Goal: Task Accomplishment & Management: Manage account settings

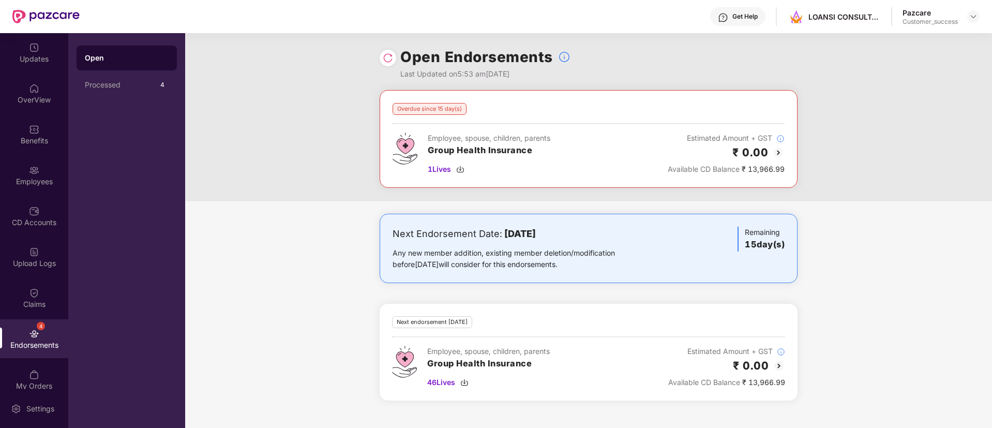
click at [388, 53] on img at bounding box center [388, 58] width 10 height 10
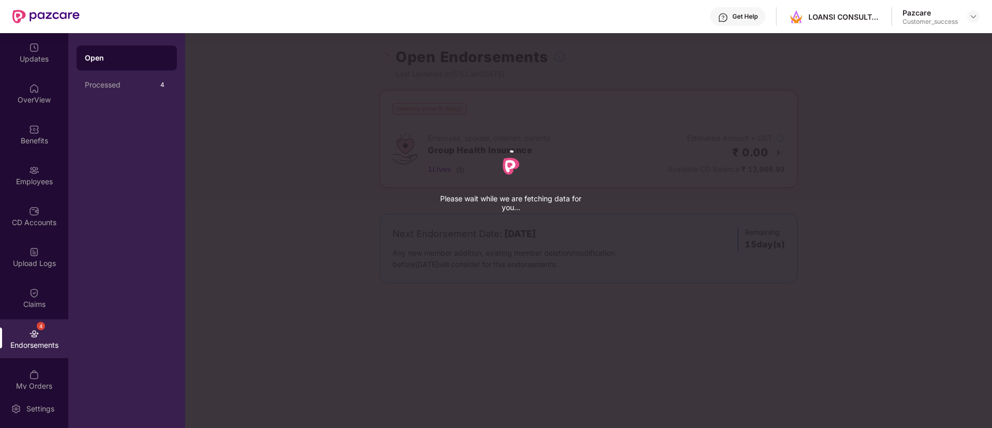
click at [388, 52] on div "Please wait while we are fetching data for you..." at bounding box center [681, 214] width 992 height 428
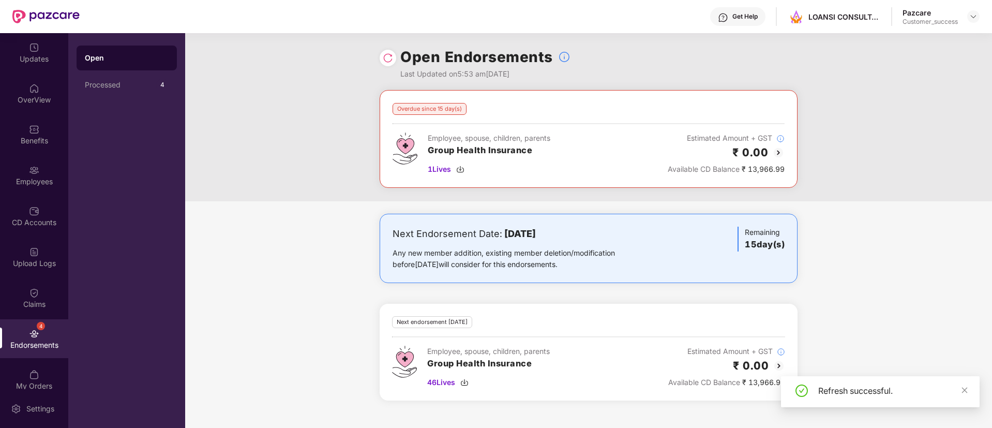
click at [776, 369] on img at bounding box center [778, 365] width 12 height 12
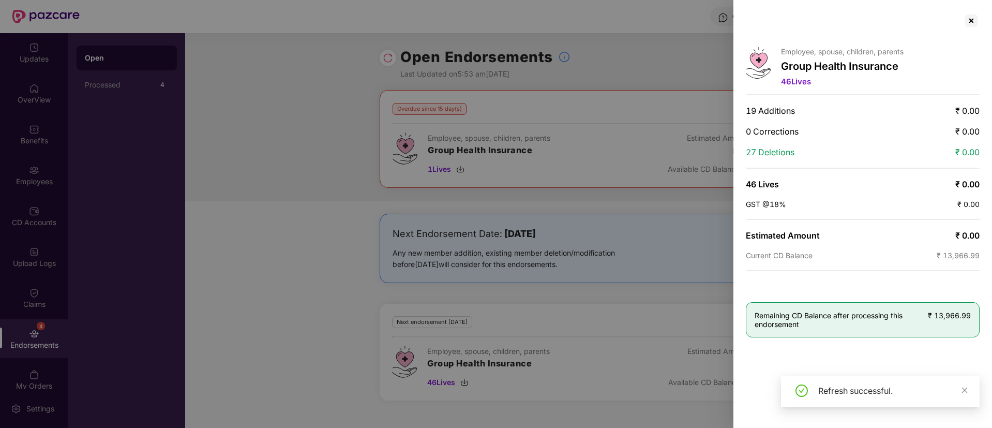
click at [602, 353] on div at bounding box center [496, 214] width 992 height 428
click at [970, 25] on div at bounding box center [971, 20] width 17 height 17
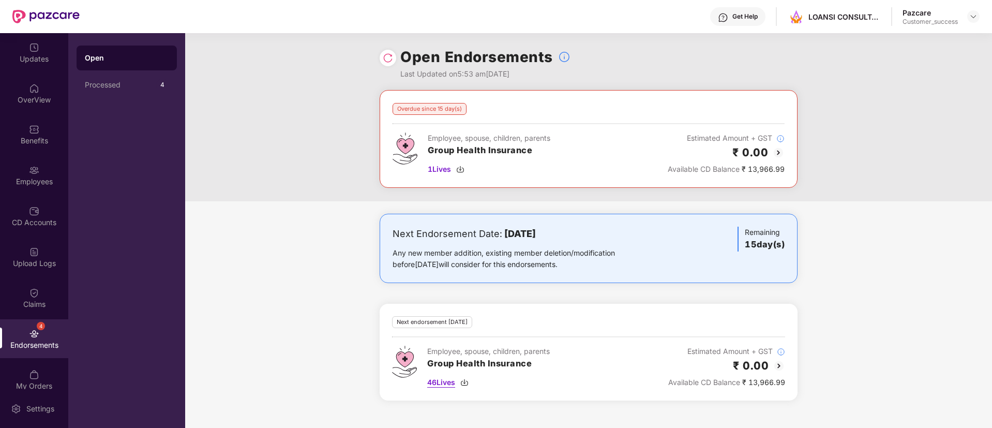
click at [433, 382] on span "46 Lives" at bounding box center [441, 381] width 28 height 11
click at [387, 65] on div at bounding box center [388, 58] width 17 height 17
click at [387, 59] on img at bounding box center [388, 58] width 10 height 10
click at [29, 180] on div "Employees" at bounding box center [34, 181] width 68 height 10
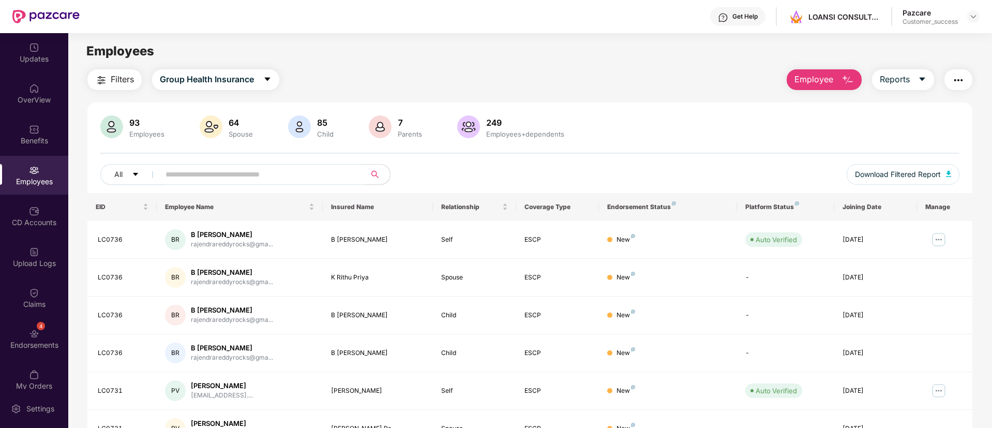
drag, startPoint x: 237, startPoint y: 162, endPoint x: 247, endPoint y: 168, distance: 10.9
click at [247, 168] on div "93 Employees 64 Spouse 85 Child [DEMOGRAPHIC_DATA] Parents 249 Employees+depend…" at bounding box center [529, 154] width 885 height 78
click at [247, 168] on input "text" at bounding box center [258, 174] width 186 height 16
type input "*"
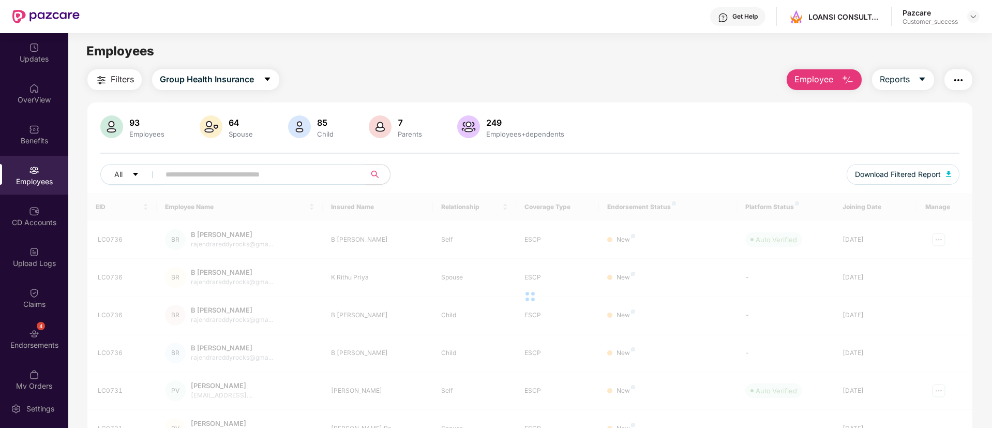
paste input "******"
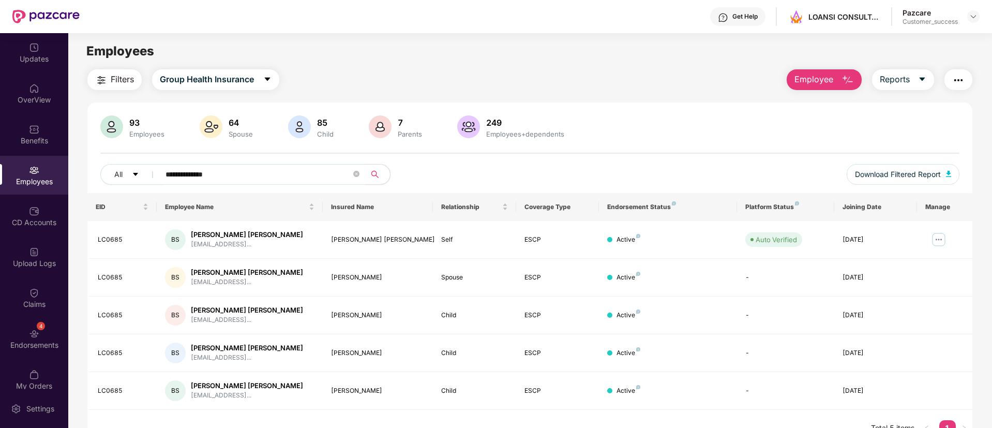
paste input "text"
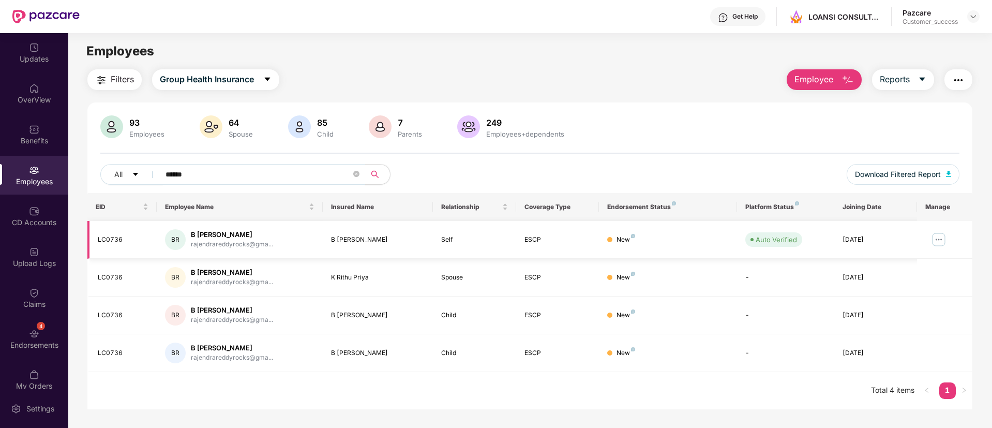
type input "******"
click at [109, 240] on div "LC0736" at bounding box center [123, 240] width 51 height 10
copy div "LC0736"
click at [988, 14] on header "Get Help LOANSI CONSULTANTS Pazcare Customer_success" at bounding box center [496, 16] width 992 height 33
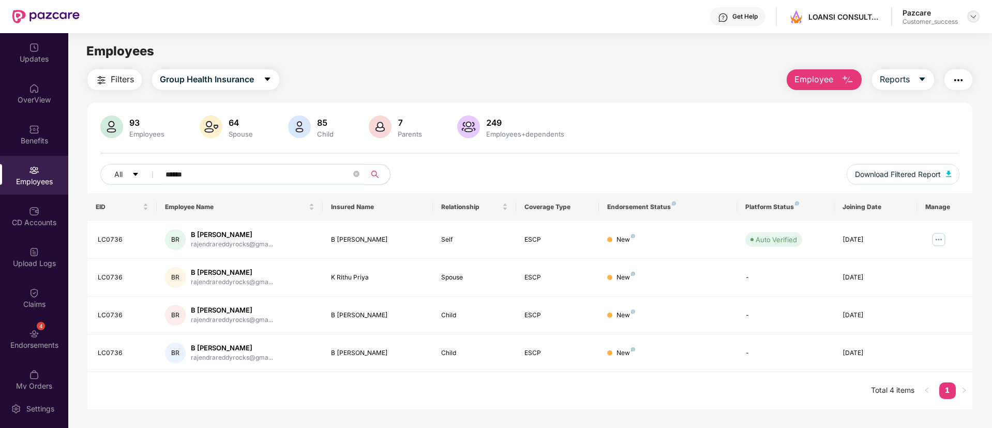
click at [971, 17] on img at bounding box center [973, 16] width 8 height 8
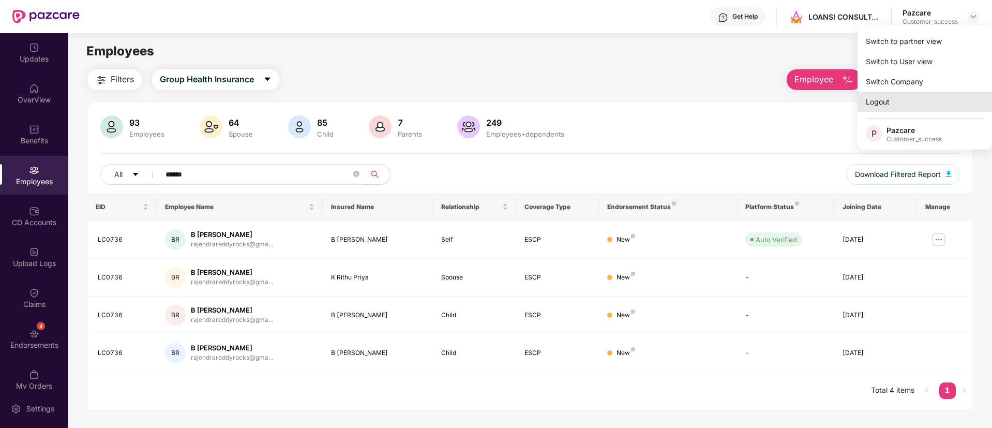
click at [906, 99] on div "Logout" at bounding box center [924, 102] width 134 height 20
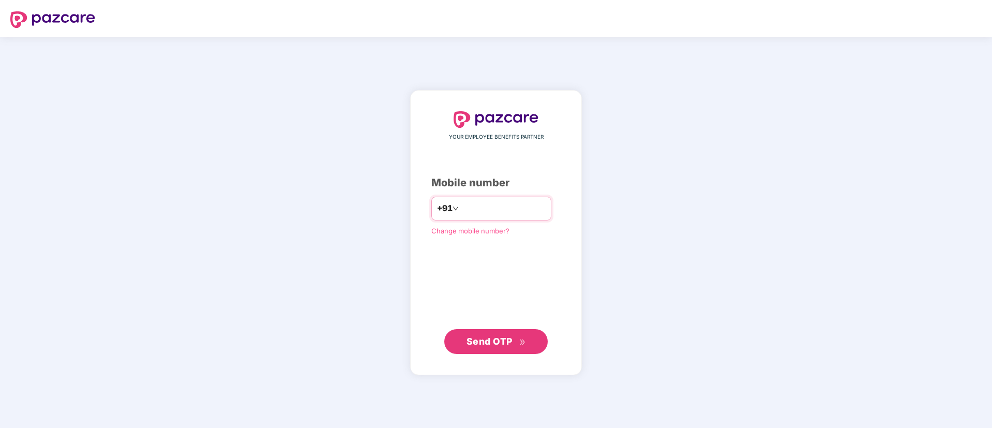
click at [508, 210] on input "number" at bounding box center [503, 208] width 85 height 17
type input "**********"
click at [470, 259] on div "**********" at bounding box center [495, 233] width 129 height 242
click at [491, 342] on span "Send OTP" at bounding box center [489, 340] width 46 height 11
type input "**********"
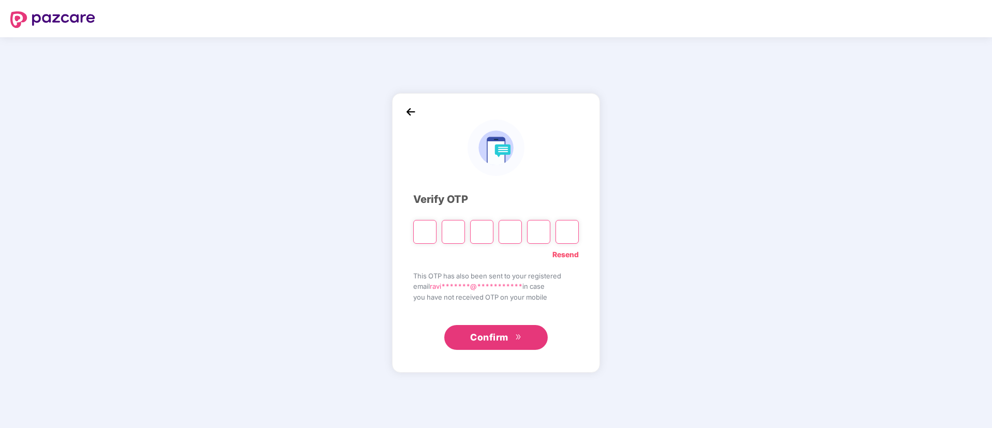
paste input "*"
type input "*"
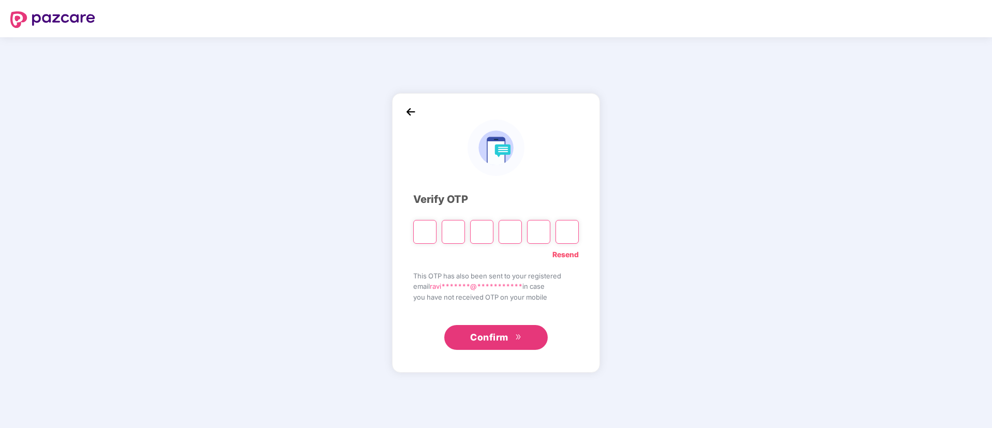
type input "*"
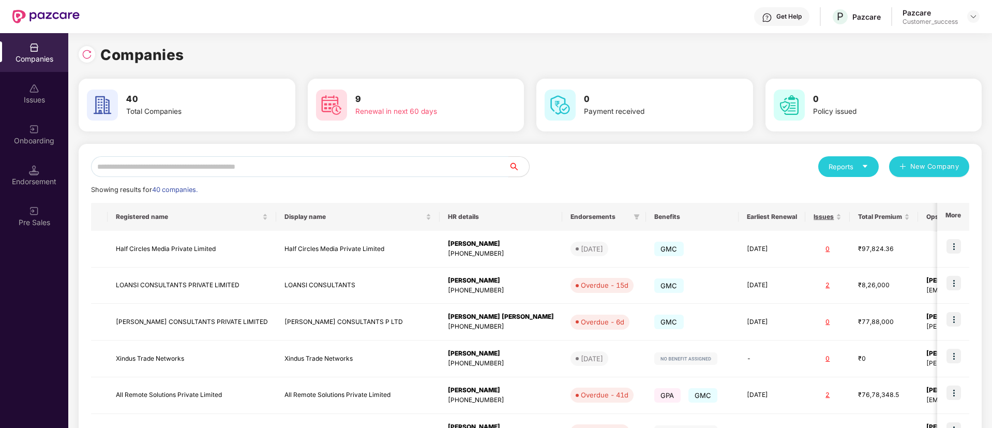
click at [325, 162] on input "text" at bounding box center [299, 166] width 417 height 21
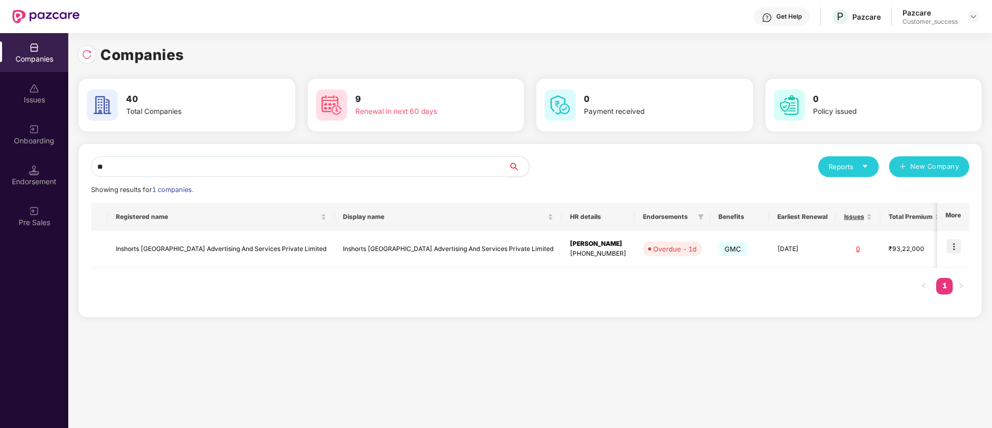
type input "*"
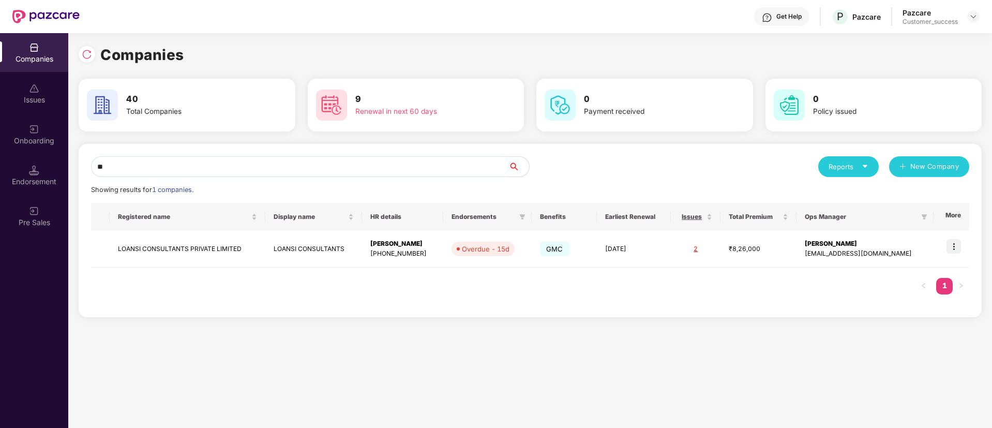
type input "*"
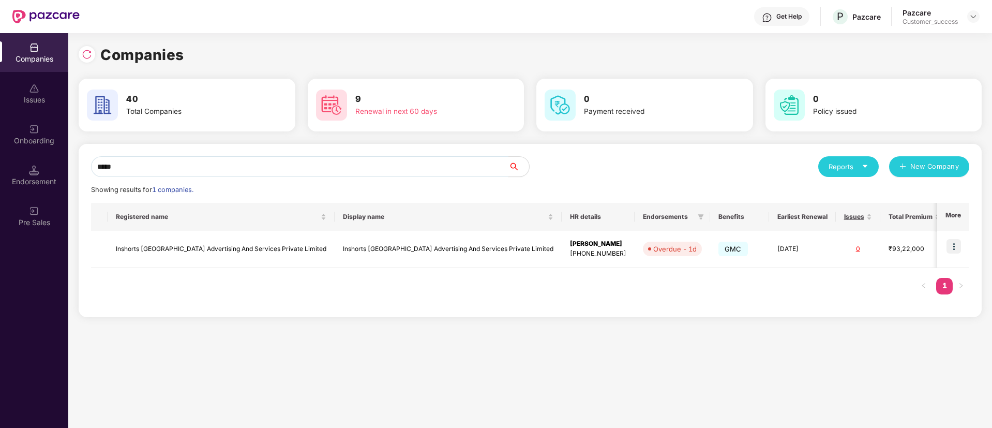
type input "*****"
click at [949, 247] on img at bounding box center [953, 246] width 14 height 14
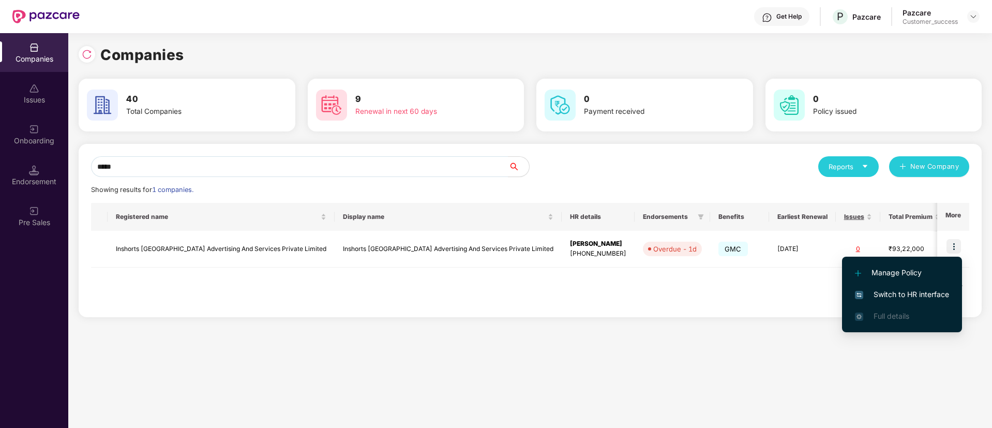
click at [894, 296] on span "Switch to HR interface" at bounding box center [902, 294] width 94 height 11
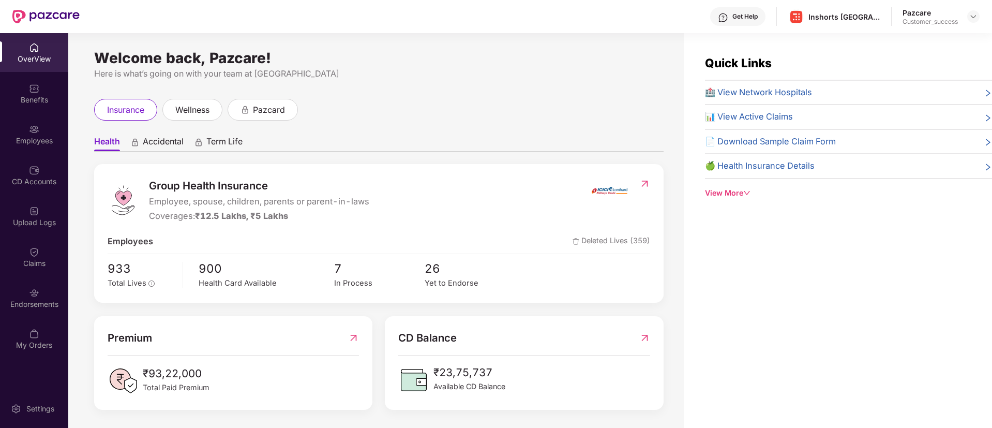
click at [28, 206] on div "Upload Logs" at bounding box center [34, 215] width 68 height 39
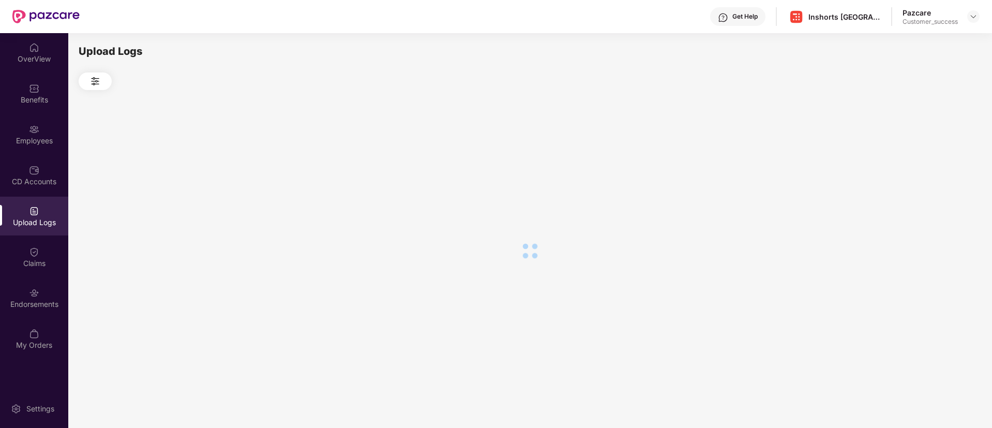
click at [28, 206] on div "Upload Logs" at bounding box center [34, 215] width 68 height 39
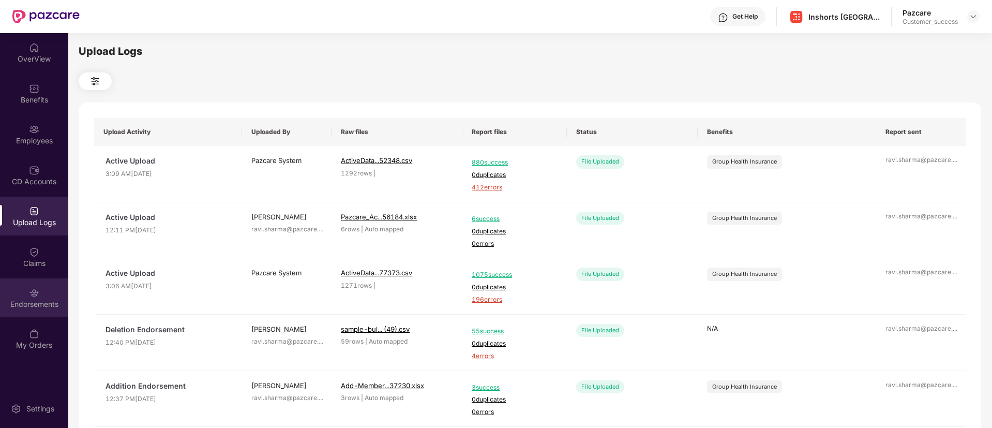
click at [14, 300] on div "Endorsements" at bounding box center [34, 304] width 68 height 10
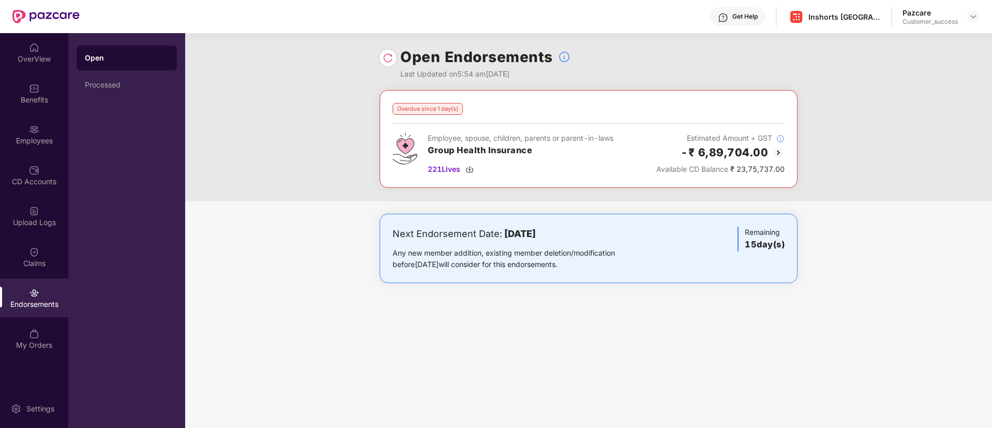
click at [396, 59] on div "Open Endorsements Last Updated on 5:54 am[DATE]" at bounding box center [589, 61] width 418 height 57
click at [391, 57] on img at bounding box center [388, 58] width 10 height 10
click at [773, 155] on img at bounding box center [778, 152] width 12 height 12
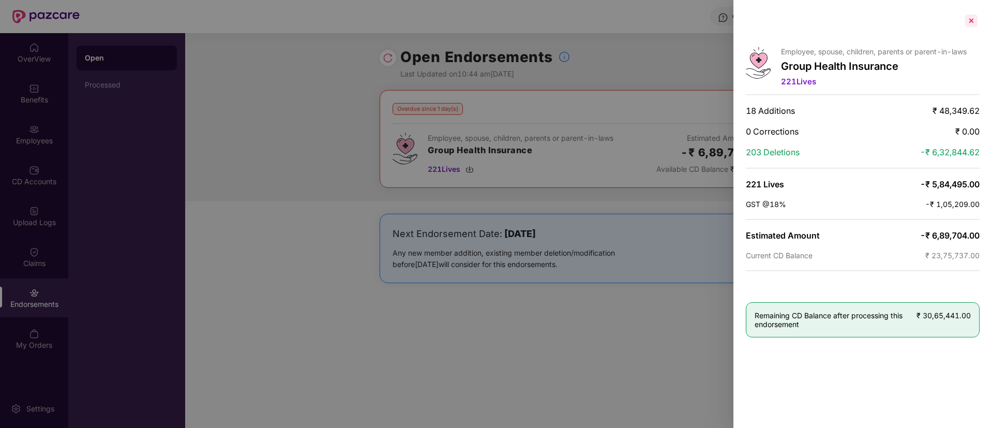
click at [971, 21] on div at bounding box center [971, 20] width 17 height 17
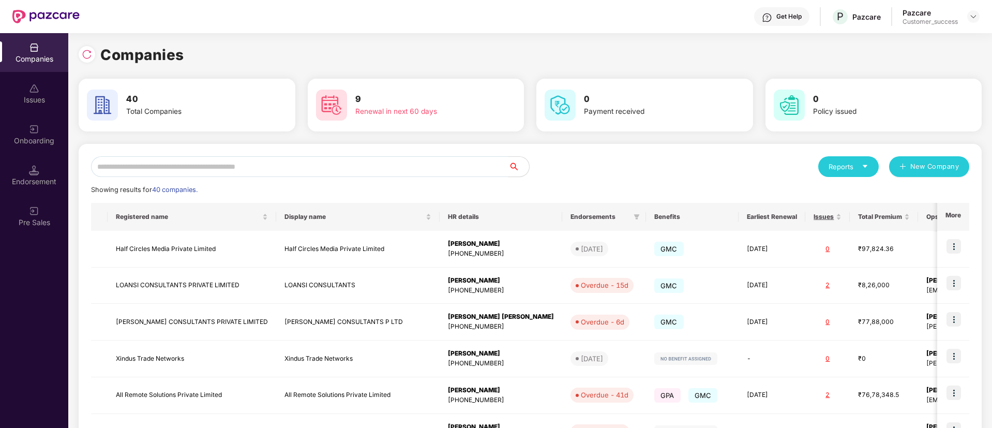
click at [240, 163] on input "text" at bounding box center [299, 166] width 417 height 21
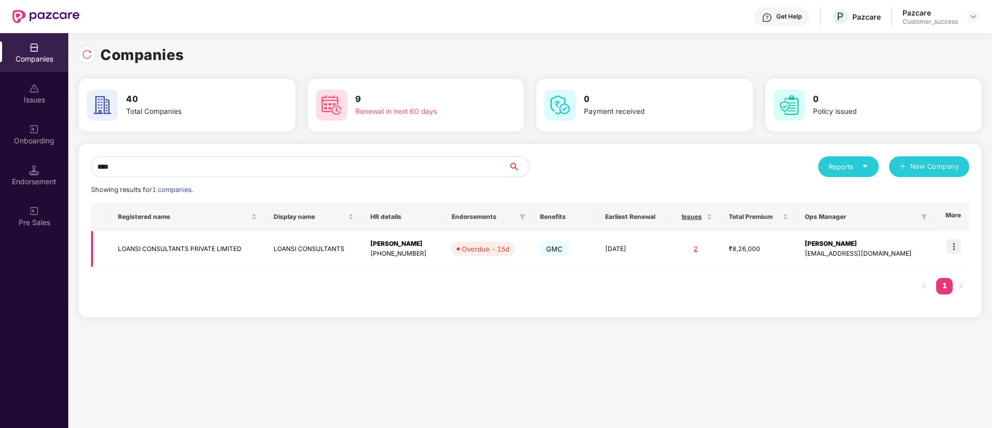
type input "****"
click at [953, 242] on img at bounding box center [953, 246] width 14 height 14
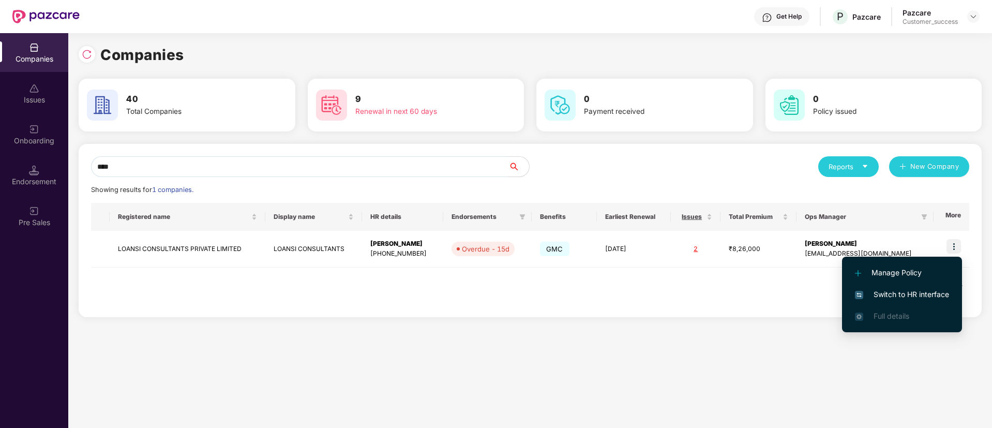
click at [899, 298] on span "Switch to HR interface" at bounding box center [902, 294] width 94 height 11
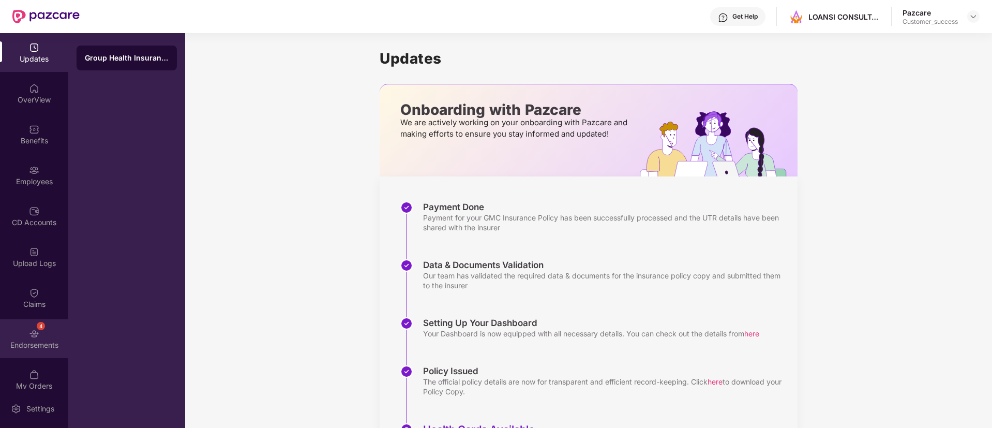
click at [28, 342] on div "Endorsements" at bounding box center [34, 345] width 68 height 10
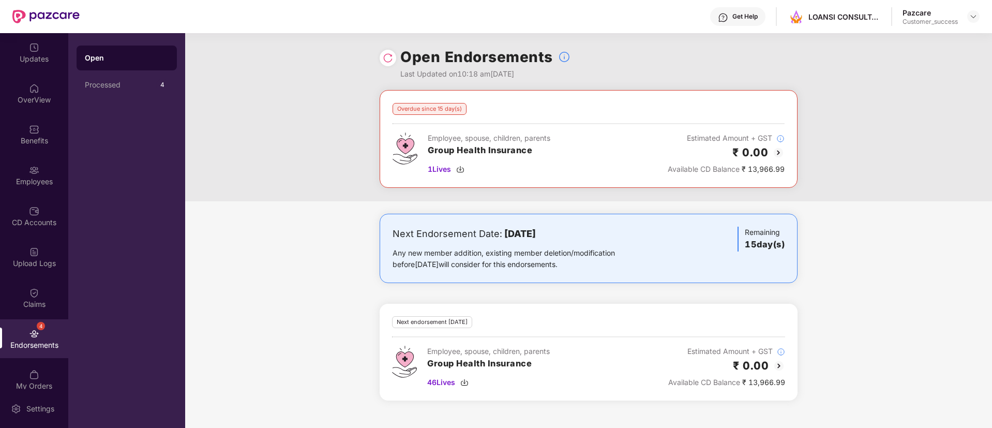
click at [386, 53] on img at bounding box center [388, 58] width 10 height 10
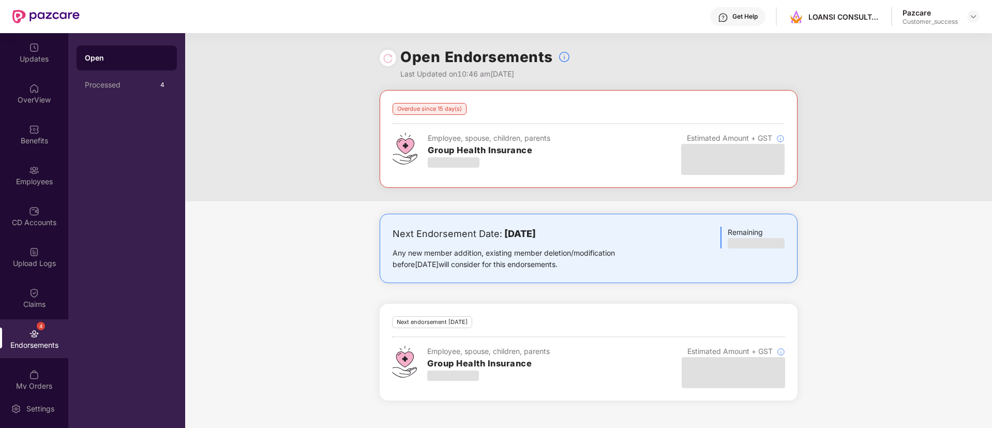
click at [312, 140] on div "Overdue since 15 day(s) Employee, spouse, children, parents Group Health Insura…" at bounding box center [588, 145] width 807 height 111
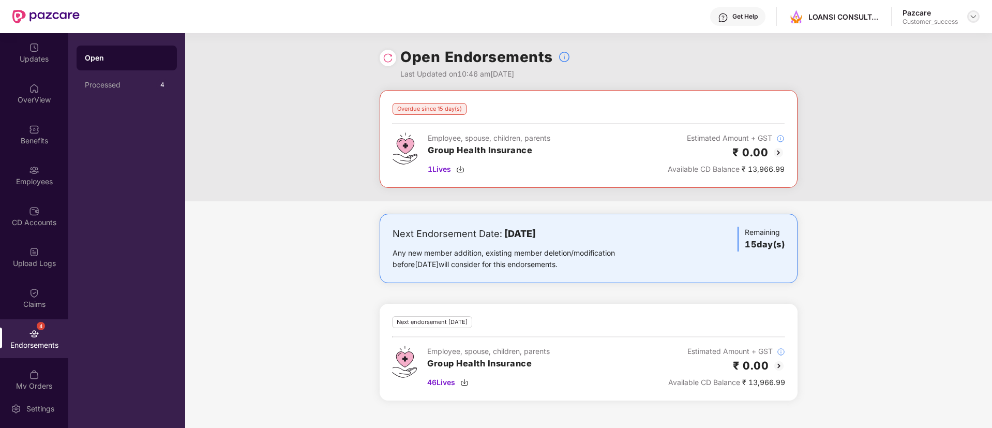
click at [974, 20] on img at bounding box center [973, 16] width 8 height 8
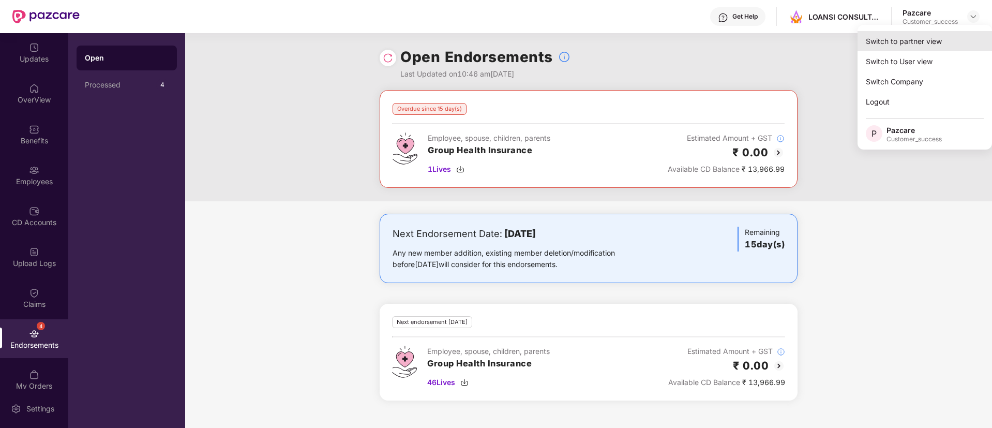
click at [940, 37] on div "Switch to partner view" at bounding box center [924, 41] width 134 height 20
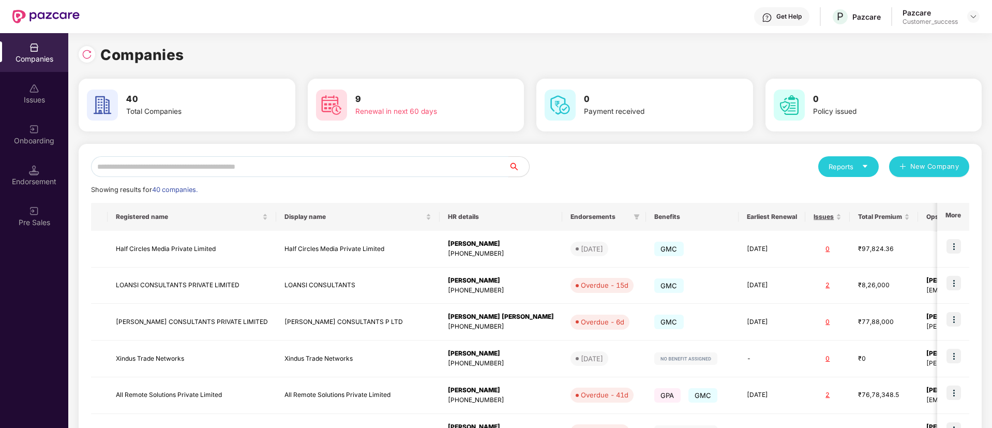
drag, startPoint x: 303, startPoint y: 151, endPoint x: 317, endPoint y: 164, distance: 18.7
click at [317, 164] on div "Reports New Company Showing results for 40 companies. Registered name Display n…" at bounding box center [530, 395] width 903 height 502
click at [317, 164] on input "text" at bounding box center [299, 166] width 417 height 21
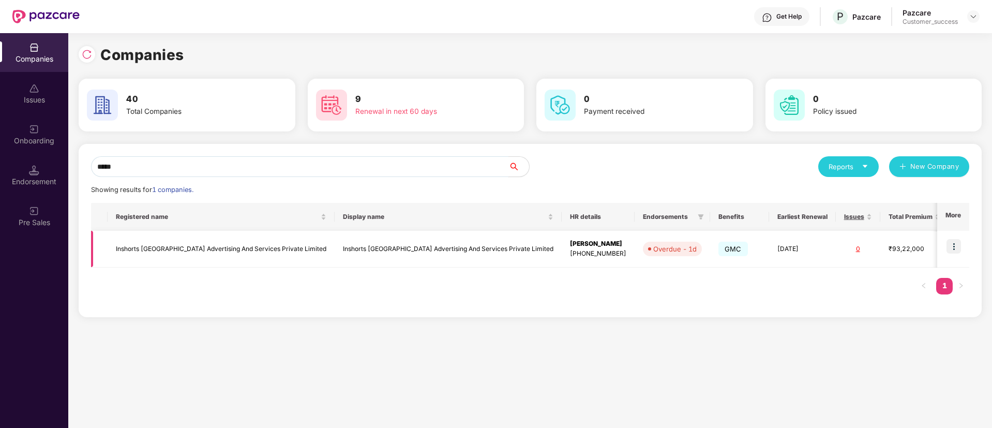
type input "*****"
click at [961, 247] on img at bounding box center [953, 246] width 14 height 14
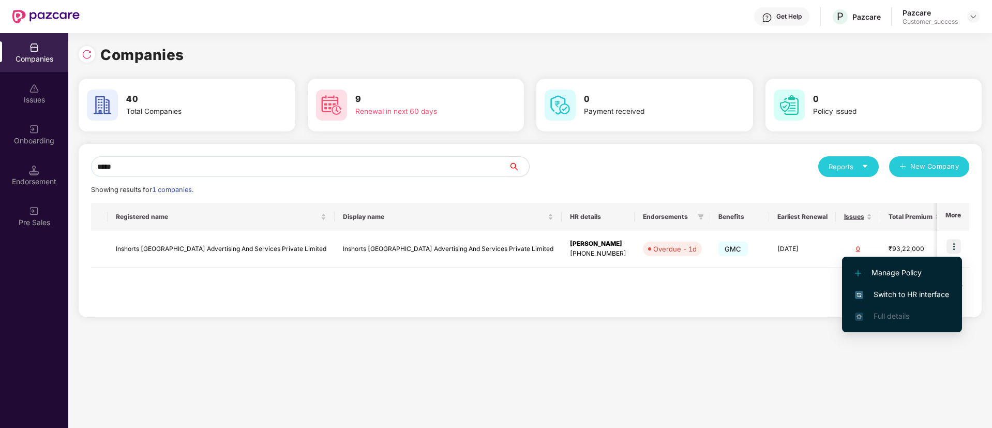
click at [907, 295] on span "Switch to HR interface" at bounding box center [902, 294] width 94 height 11
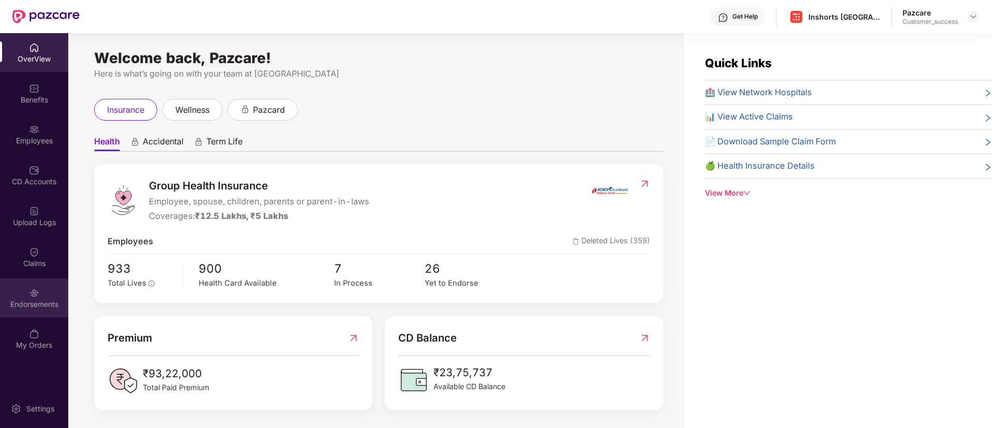
click at [43, 304] on div "Endorsements" at bounding box center [34, 304] width 68 height 10
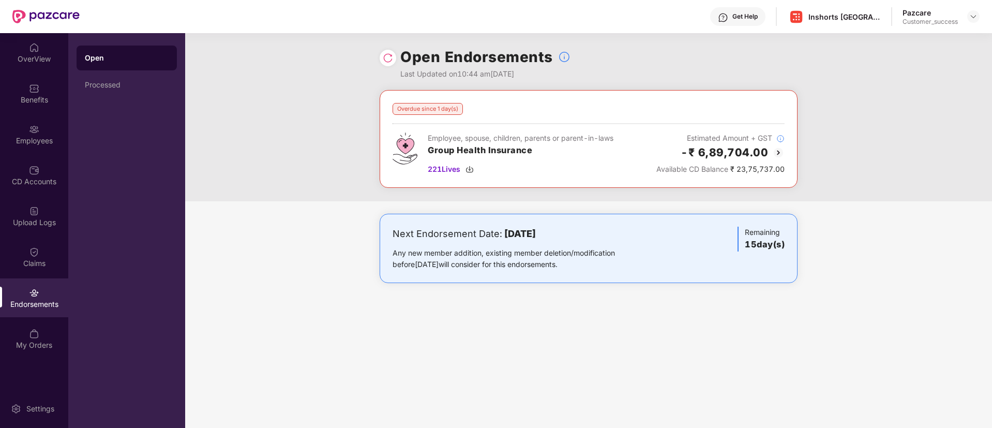
click at [386, 60] on img at bounding box center [388, 58] width 10 height 10
click at [386, 59] on img at bounding box center [388, 58] width 10 height 10
click at [777, 152] on img at bounding box center [778, 152] width 12 height 12
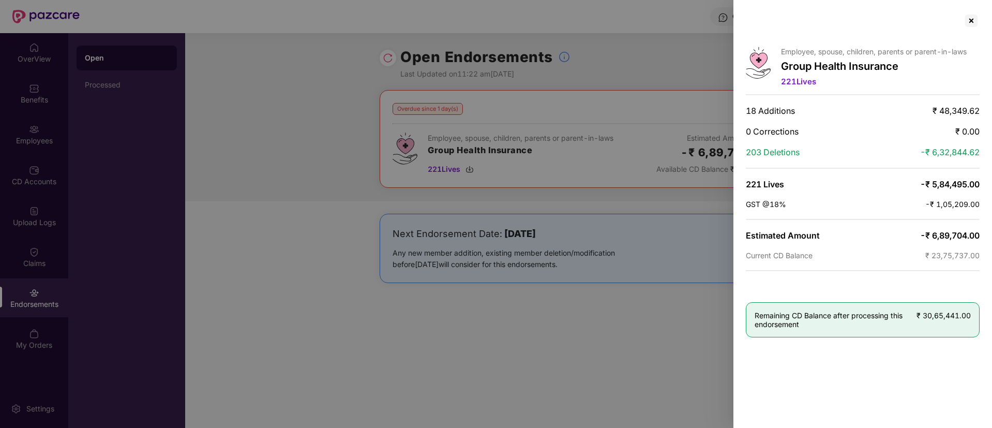
click at [298, 245] on div at bounding box center [496, 214] width 992 height 428
click at [149, 160] on div at bounding box center [496, 214] width 992 height 428
click at [973, 16] on div at bounding box center [971, 20] width 17 height 17
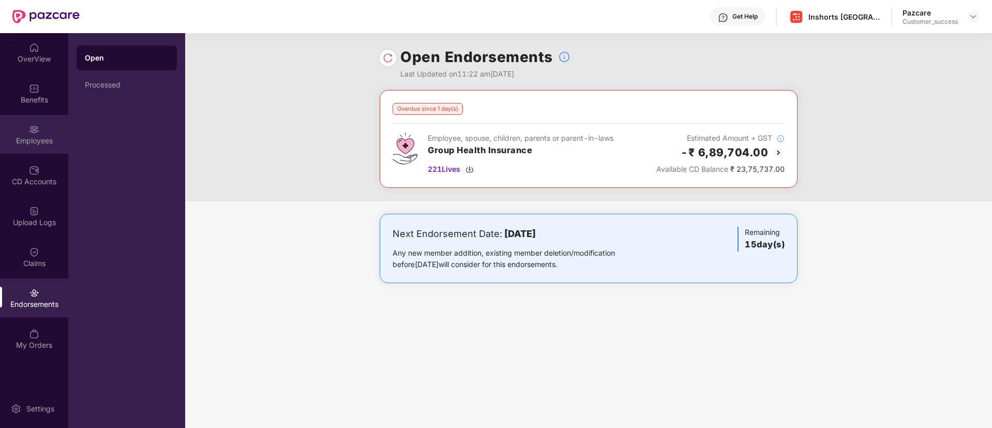
click at [54, 123] on div "Employees" at bounding box center [34, 134] width 68 height 39
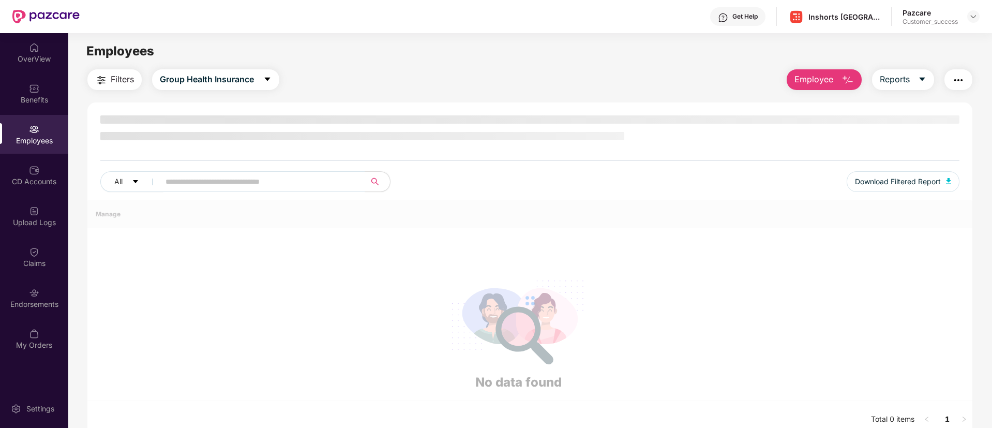
click at [54, 123] on div "Employees" at bounding box center [34, 134] width 68 height 39
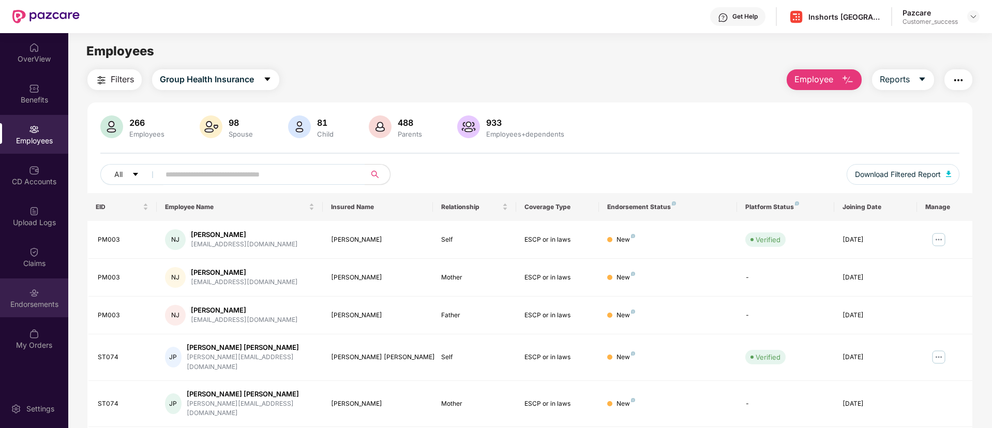
click at [33, 309] on div "Endorsements" at bounding box center [34, 297] width 68 height 39
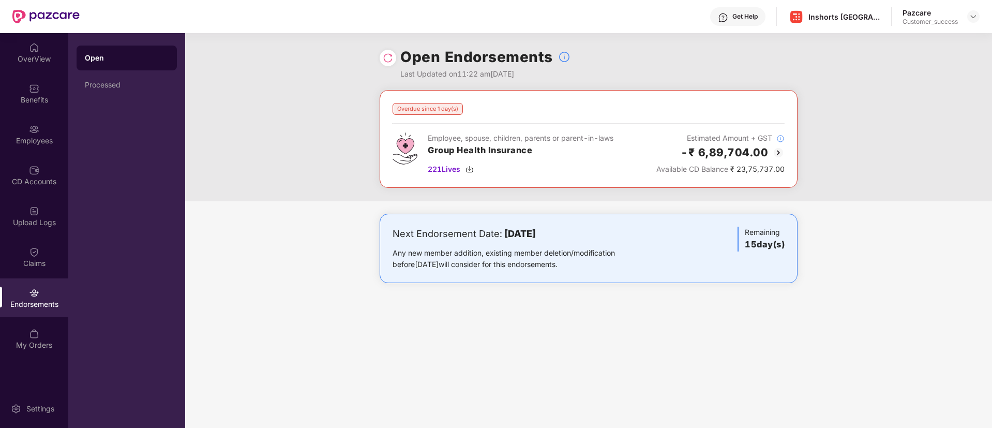
click at [387, 52] on div at bounding box center [388, 58] width 17 height 17
click at [386, 54] on img at bounding box center [388, 58] width 10 height 10
